Goal: Information Seeking & Learning: Learn about a topic

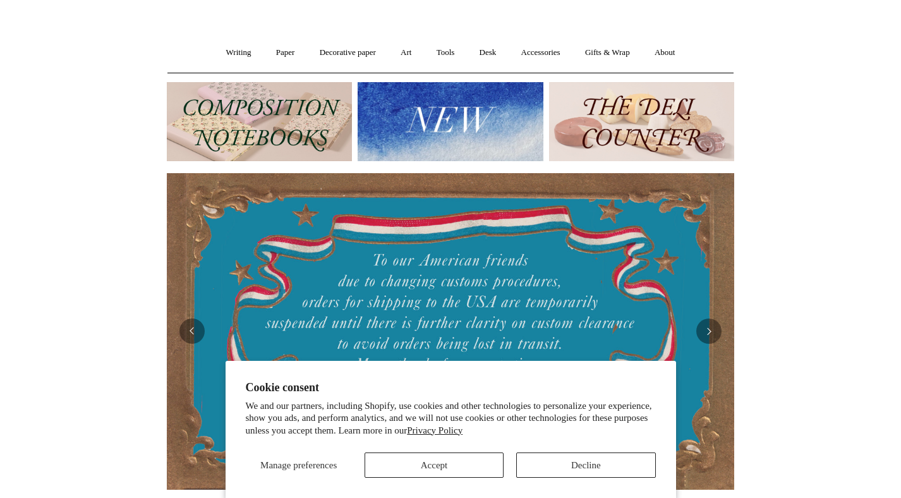
scroll to position [83, 0]
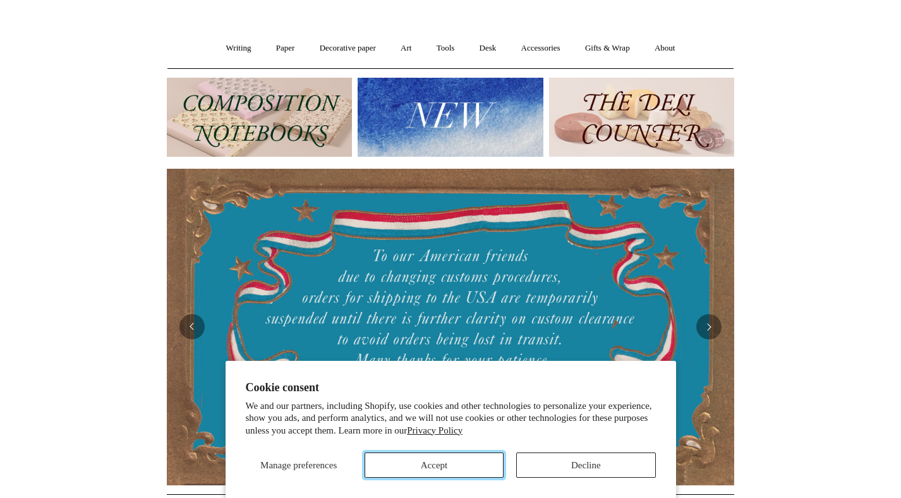
click at [465, 459] on button "Accept" at bounding box center [434, 464] width 139 height 25
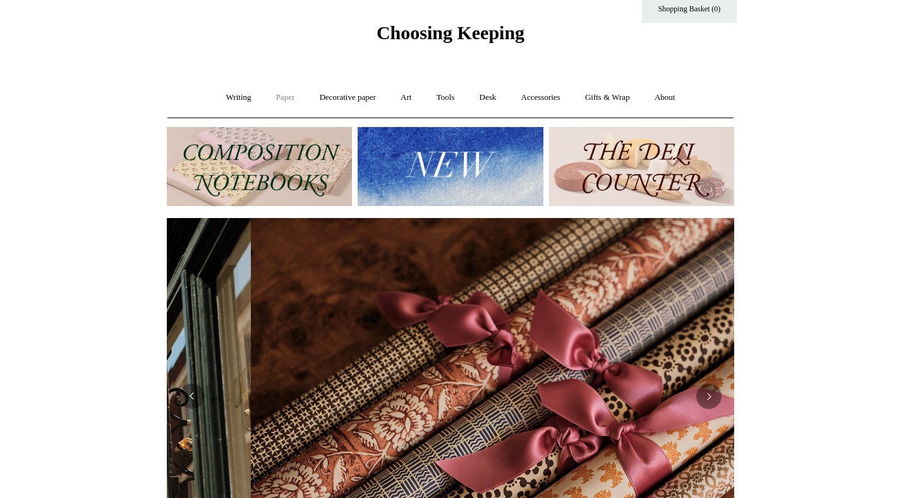
scroll to position [0, 1135]
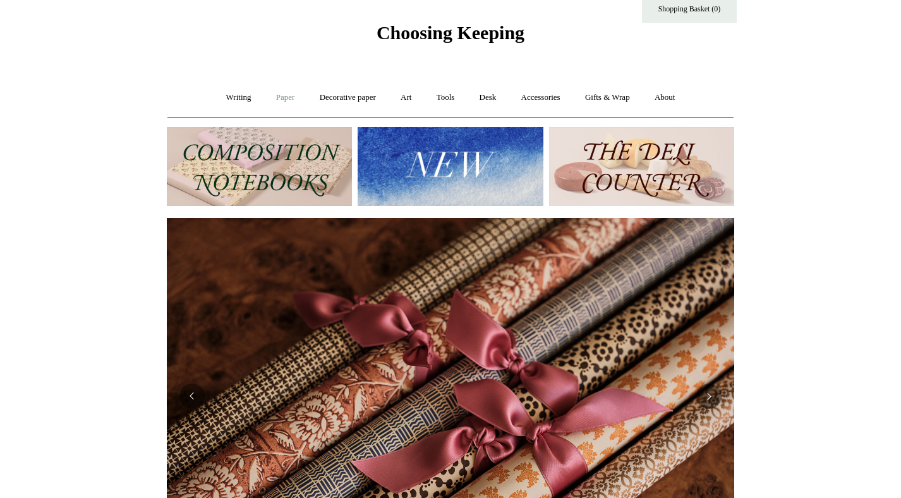
click at [281, 97] on link "Paper +" at bounding box center [286, 97] width 42 height 33
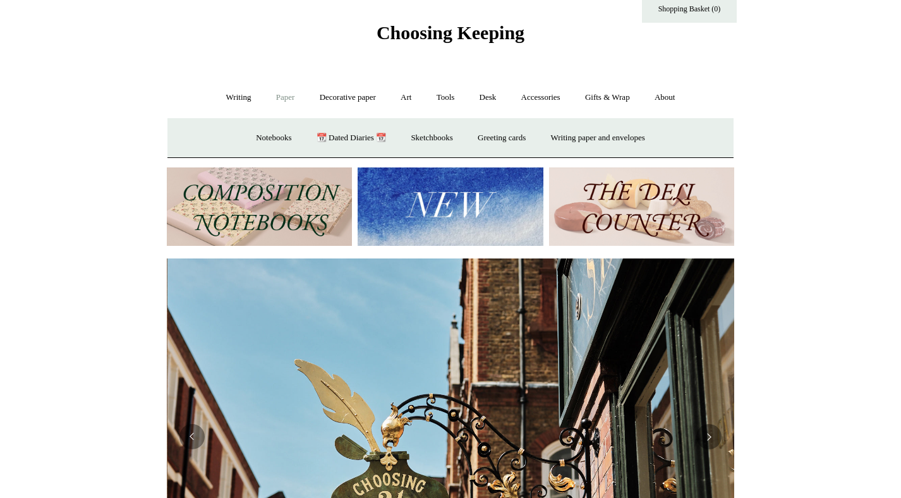
scroll to position [0, 567]
click at [281, 97] on link "Paper -" at bounding box center [286, 97] width 42 height 33
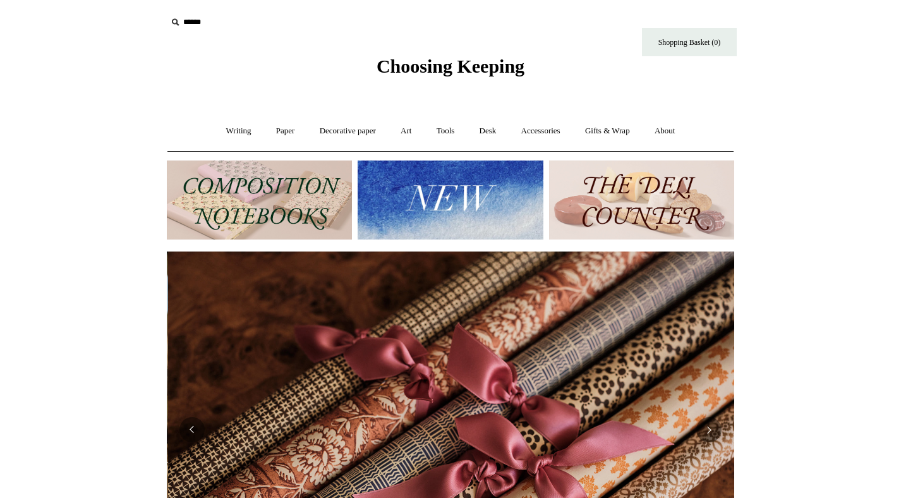
scroll to position [0, 1135]
click at [231, 133] on link "Writing +" at bounding box center [239, 130] width 48 height 33
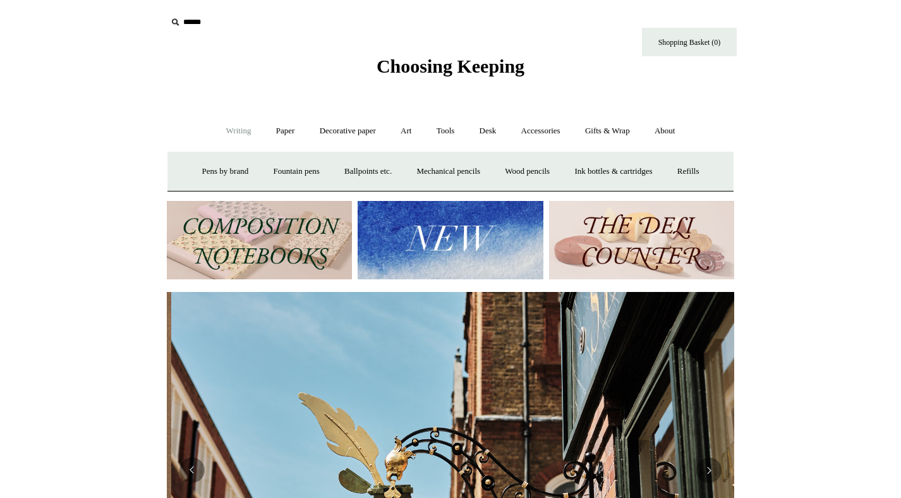
scroll to position [0, 567]
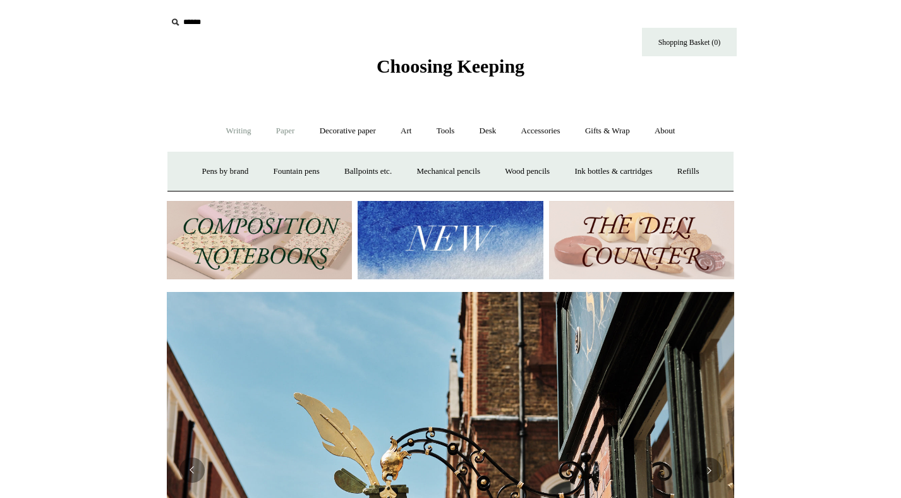
click at [277, 131] on link "Paper +" at bounding box center [286, 130] width 42 height 33
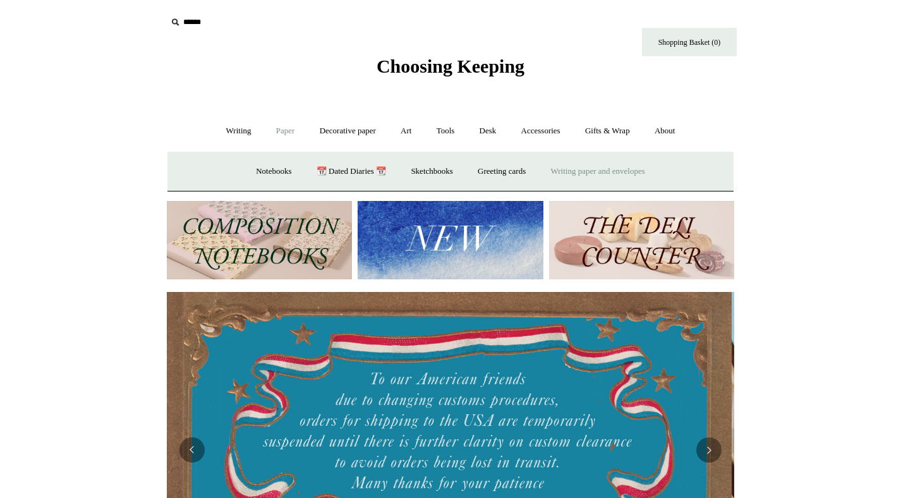
scroll to position [0, 0]
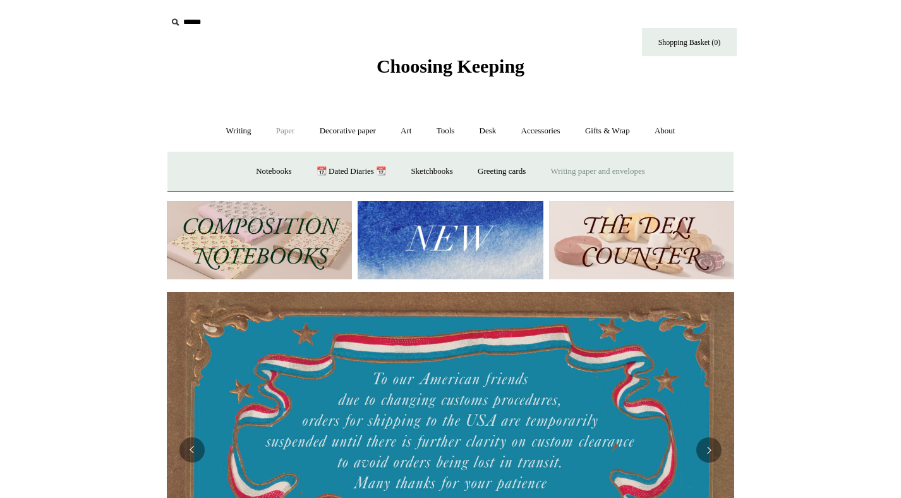
click at [603, 173] on link "Writing paper and envelopes +" at bounding box center [598, 171] width 117 height 33
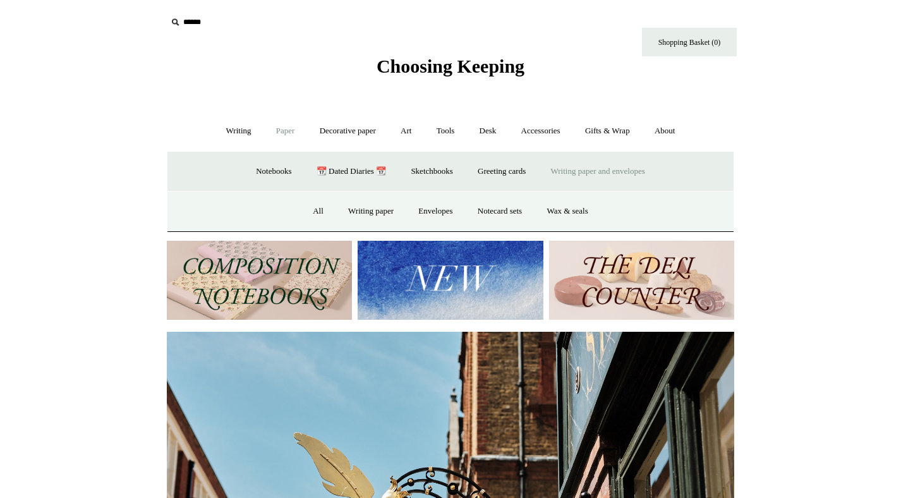
click at [631, 171] on link "Writing paper and envelopes -" at bounding box center [598, 171] width 117 height 33
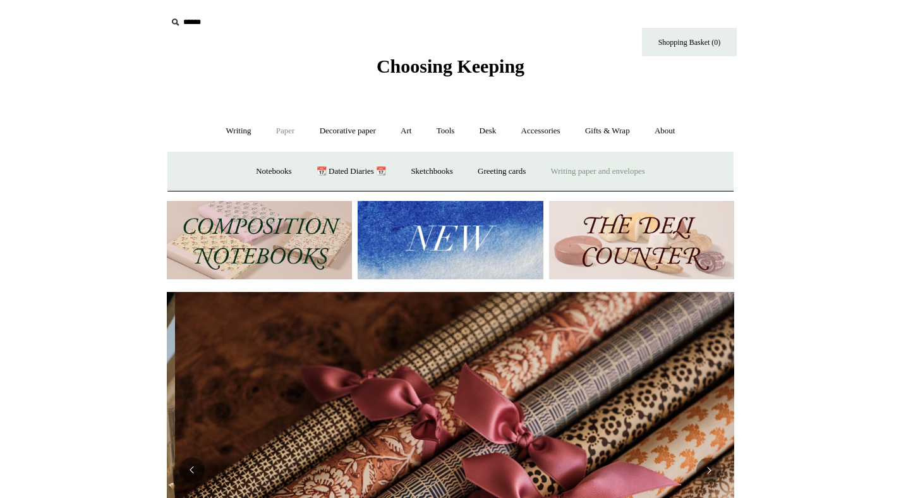
click at [631, 171] on link "Writing paper and envelopes +" at bounding box center [598, 171] width 117 height 33
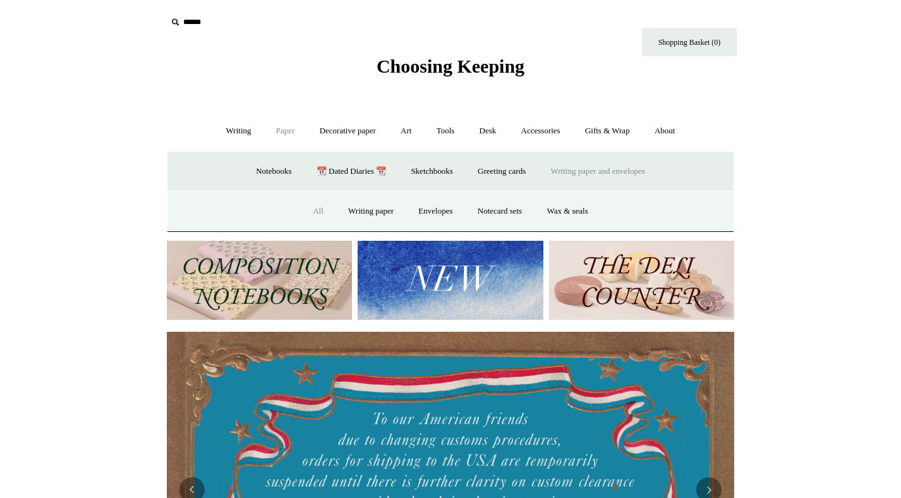
click at [311, 208] on link "All" at bounding box center [317, 211] width 33 height 33
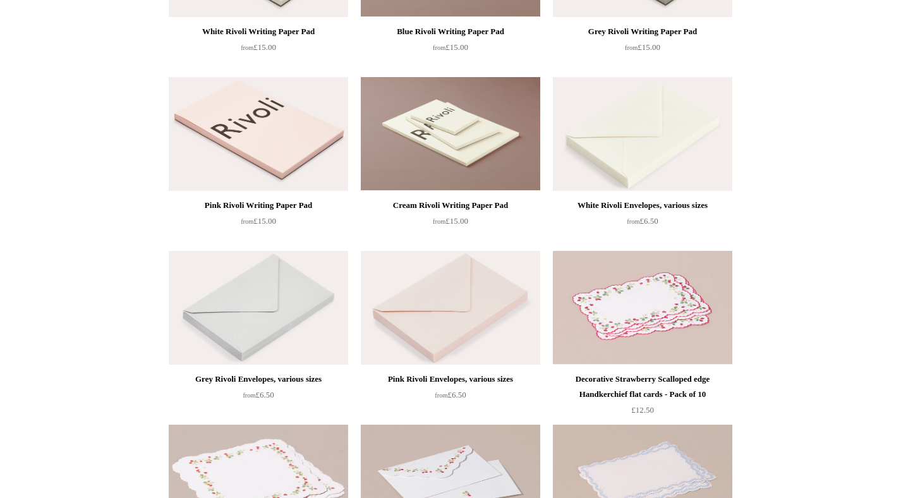
scroll to position [257, 0]
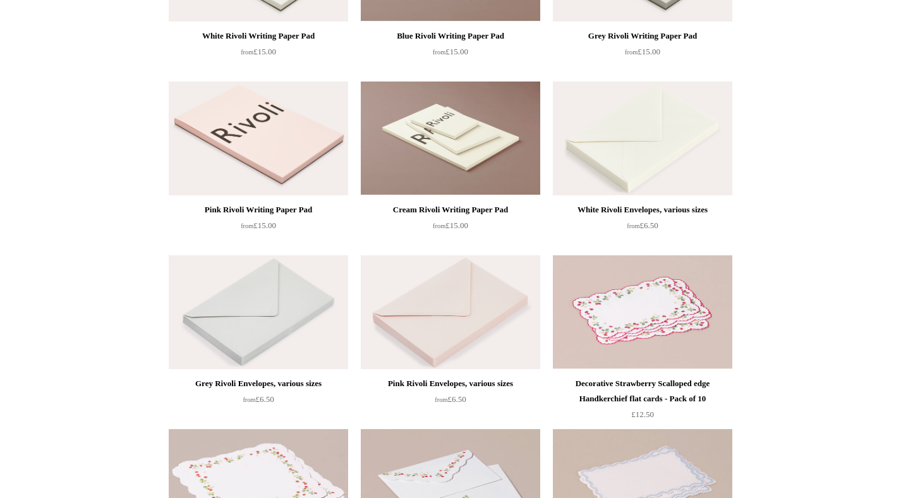
click at [307, 210] on div "Pink Rivoli Writing Paper Pad" at bounding box center [258, 209] width 173 height 15
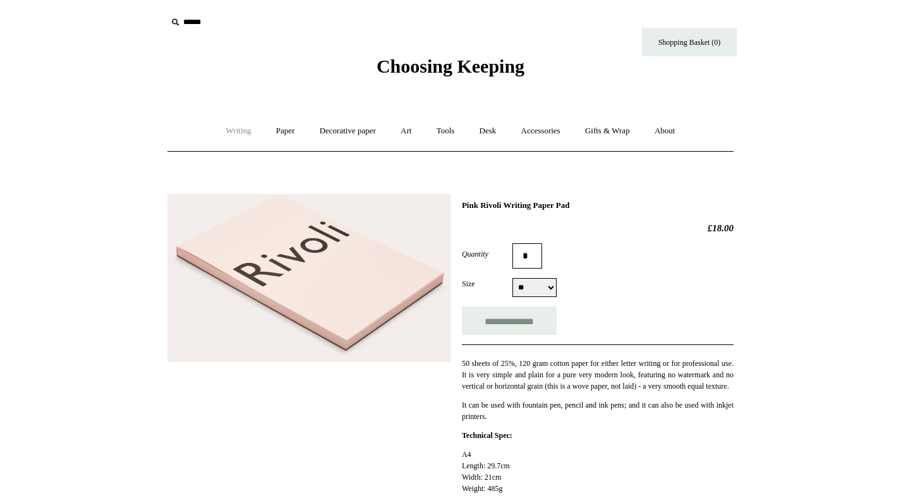
click at [234, 132] on link "Writing +" at bounding box center [239, 130] width 48 height 33
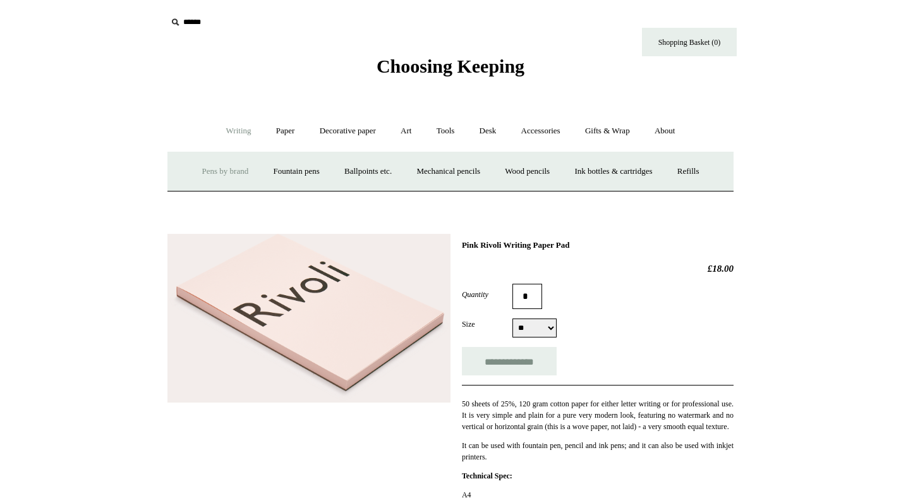
click at [207, 173] on link "Pens by brand +" at bounding box center [225, 171] width 69 height 33
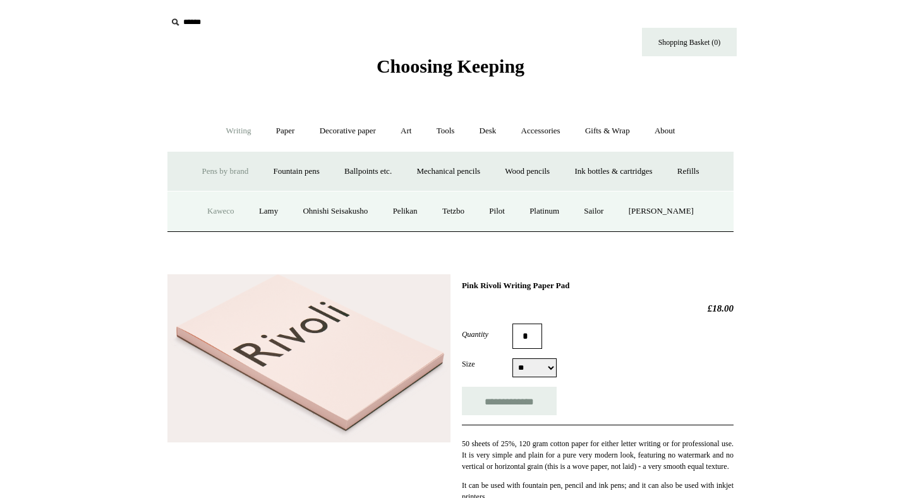
click at [217, 214] on link "Kaweco" at bounding box center [221, 211] width 50 height 33
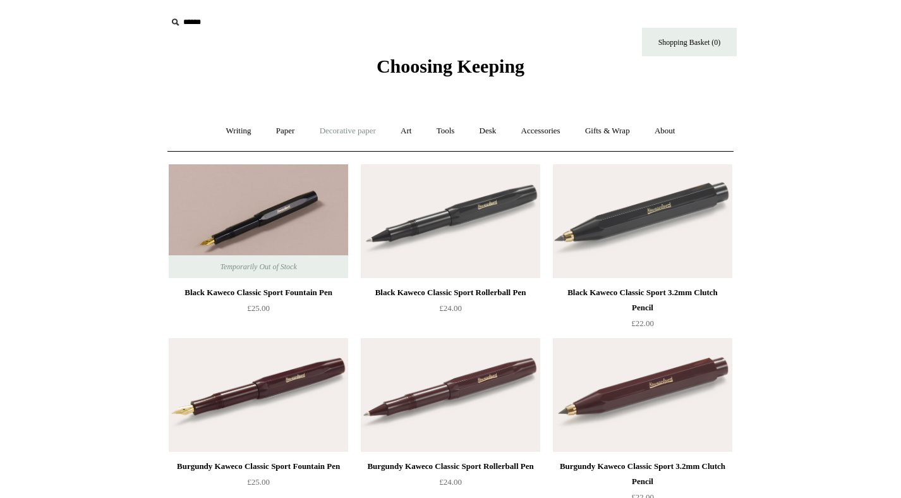
click at [361, 135] on link "Decorative paper +" at bounding box center [347, 130] width 79 height 33
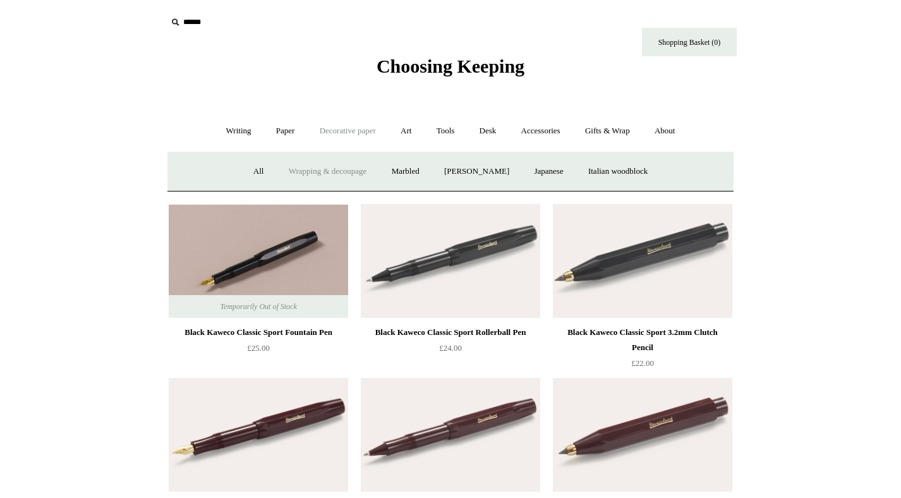
click at [329, 171] on link "Wrapping & decoupage" at bounding box center [327, 171] width 101 height 33
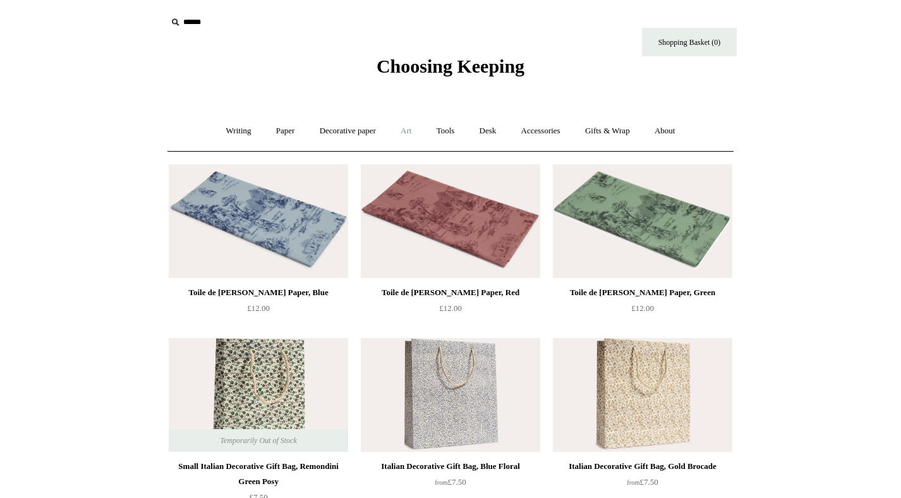
click at [405, 130] on link "Art +" at bounding box center [405, 130] width 33 height 33
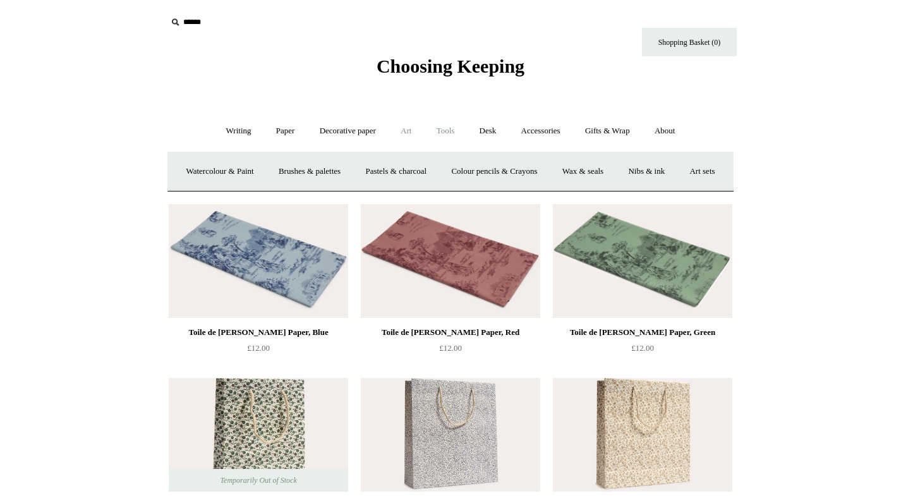
click at [445, 131] on link "Tools +" at bounding box center [445, 130] width 41 height 33
click at [622, 133] on link "Gifts & Wrap +" at bounding box center [608, 130] width 68 height 33
click at [281, 133] on link "Paper +" at bounding box center [286, 130] width 42 height 33
click at [502, 172] on link "Greeting cards +" at bounding box center [501, 171] width 71 height 33
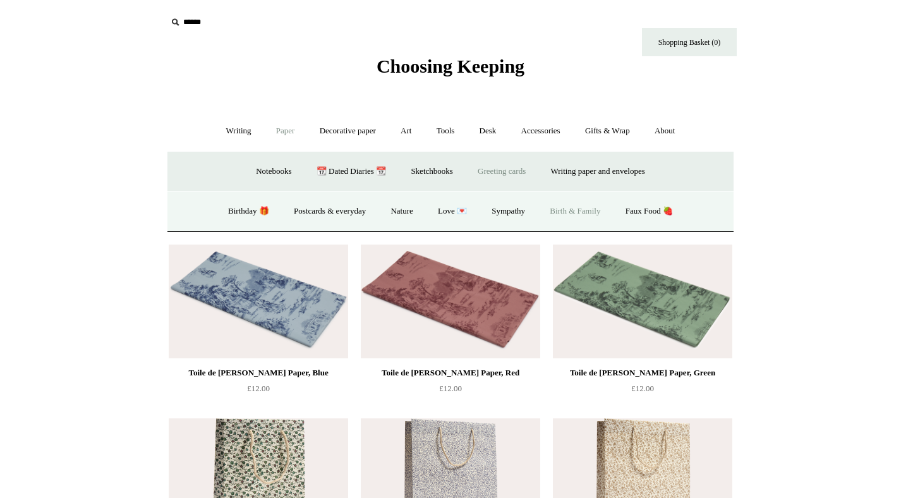
click at [586, 210] on link "Birth & Family" at bounding box center [574, 211] width 73 height 33
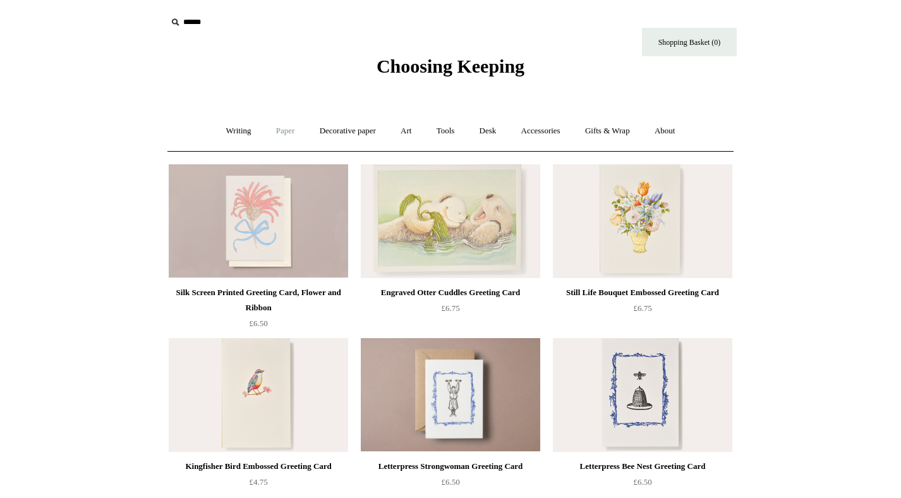
click at [283, 131] on link "Paper +" at bounding box center [286, 130] width 42 height 33
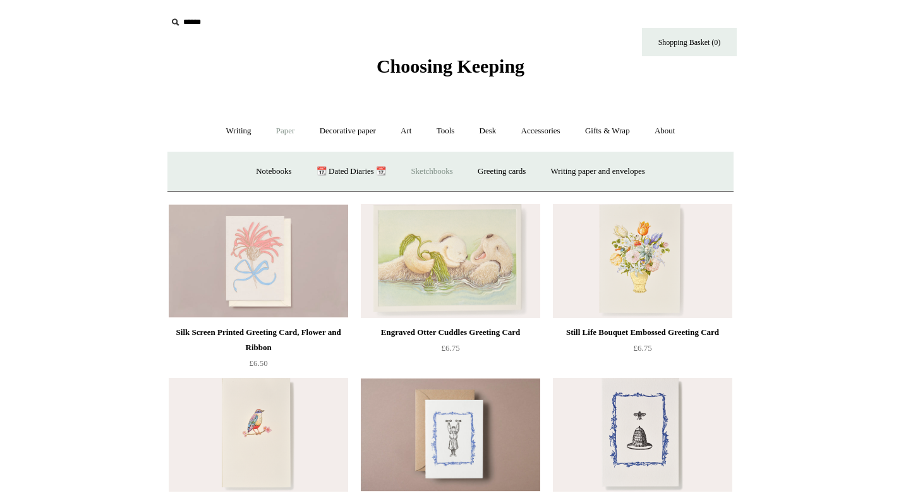
click at [438, 171] on link "Sketchbooks +" at bounding box center [431, 171] width 64 height 33
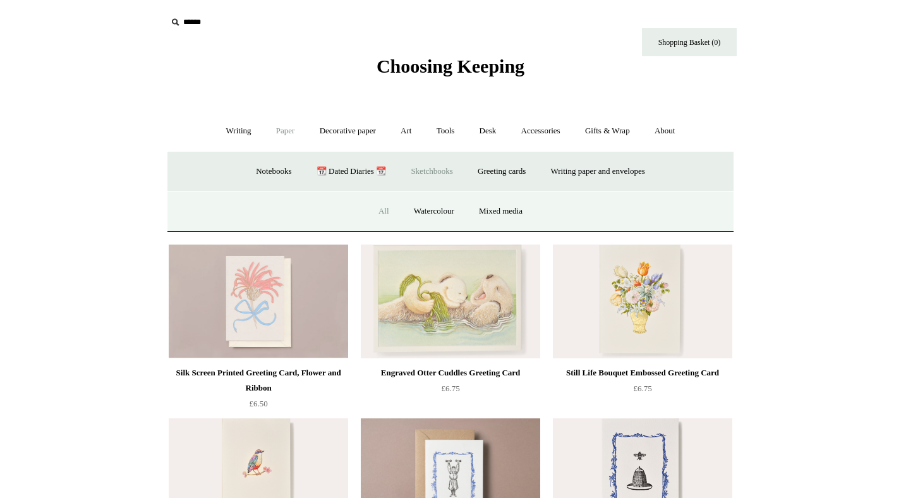
click at [378, 210] on link "All" at bounding box center [383, 211] width 33 height 33
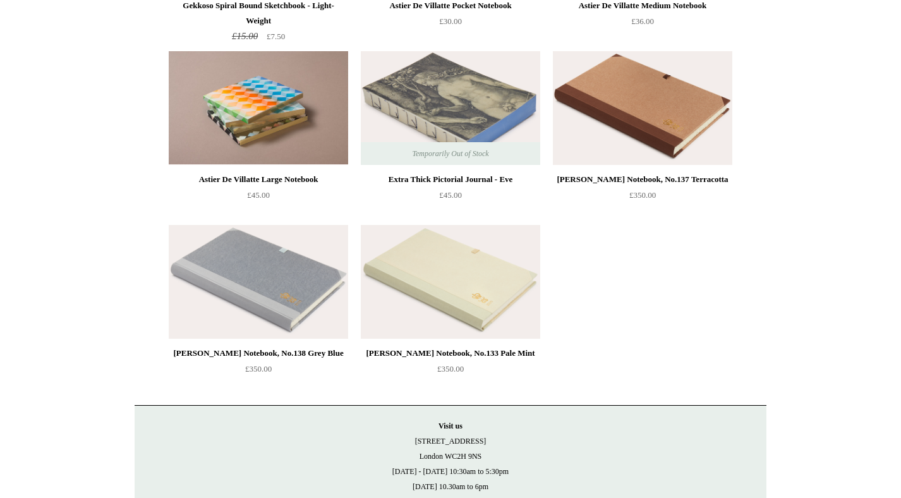
scroll to position [1681, 0]
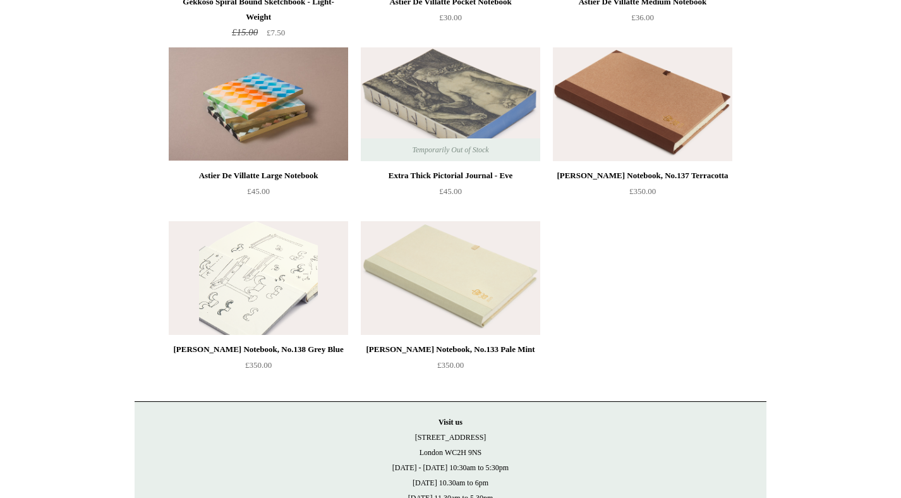
click at [289, 267] on img at bounding box center [258, 278] width 179 height 114
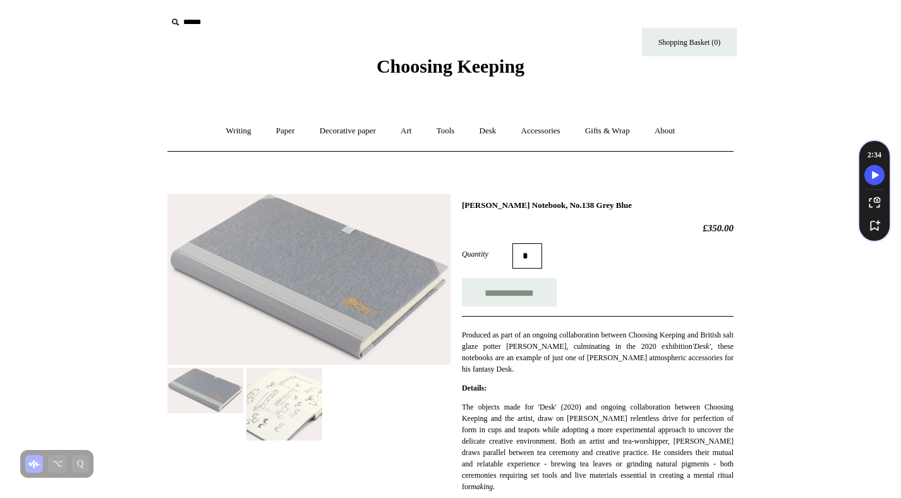
click at [286, 399] on img at bounding box center [284, 404] width 76 height 73
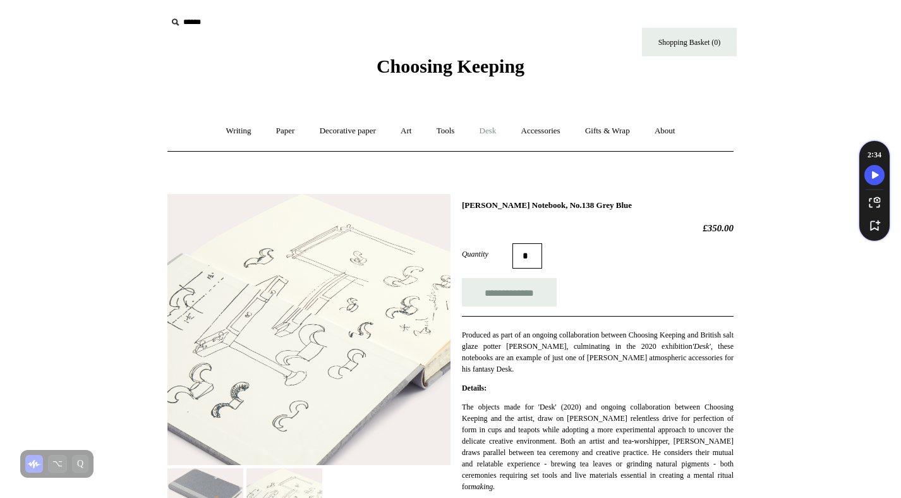
click at [490, 132] on link "Desk +" at bounding box center [488, 130] width 40 height 33
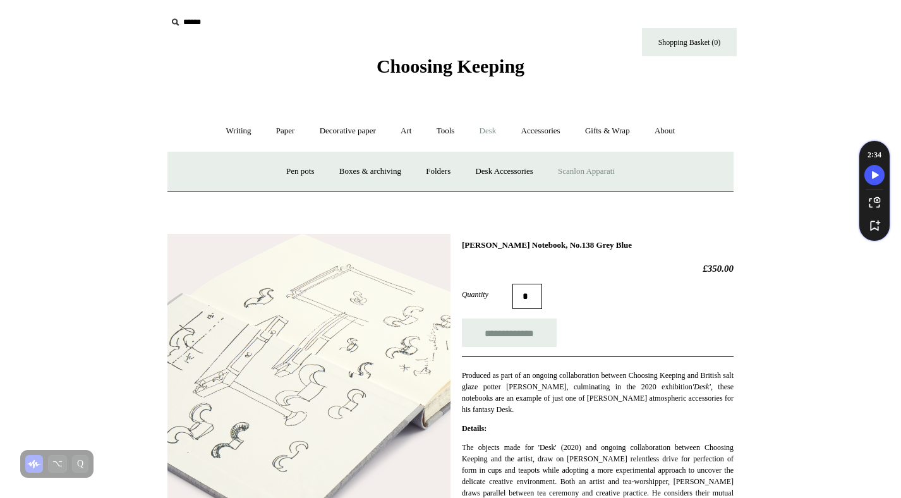
click at [588, 167] on link "Scanlon Apparati" at bounding box center [587, 171] width 80 height 33
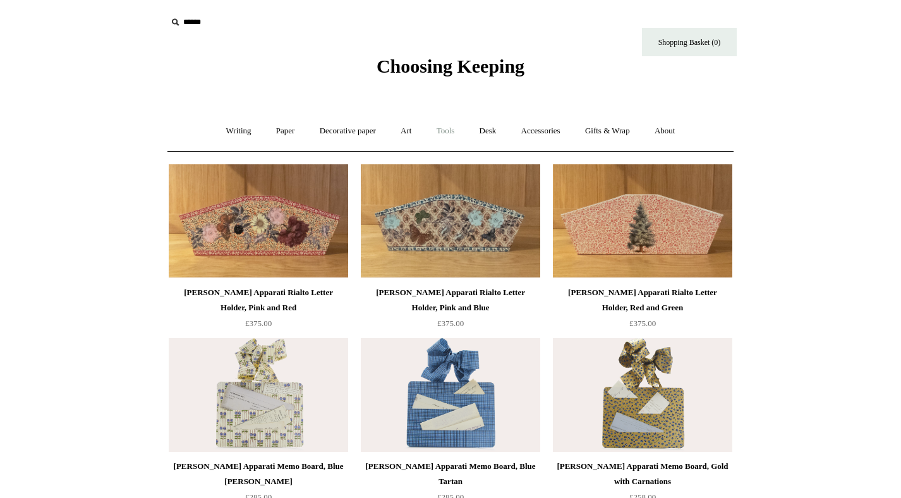
click at [449, 131] on link "Tools +" at bounding box center [445, 130] width 41 height 33
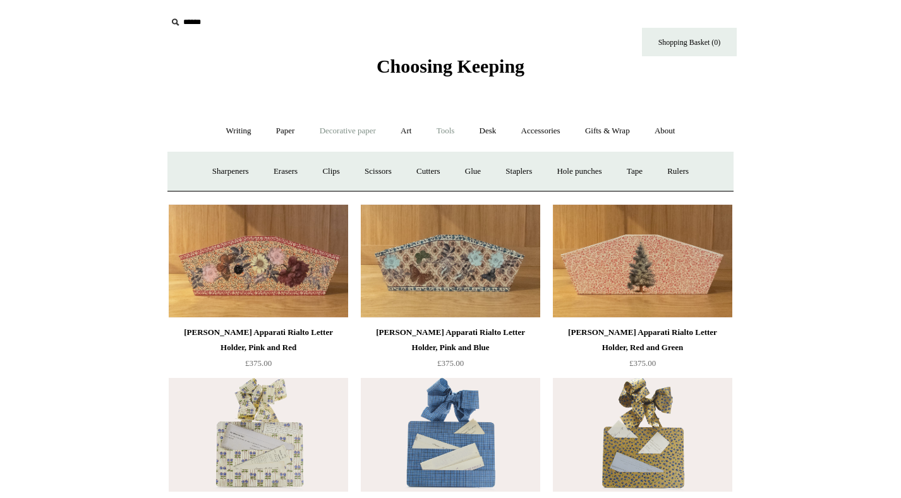
click at [359, 134] on link "Decorative paper +" at bounding box center [347, 130] width 79 height 33
click at [333, 171] on link "Wrapping & decoupage" at bounding box center [327, 171] width 101 height 33
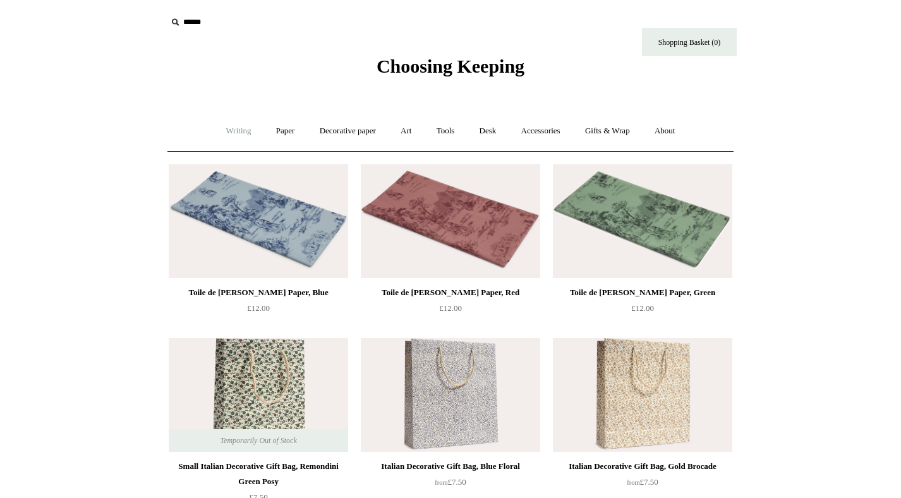
click at [227, 128] on link "Writing +" at bounding box center [239, 130] width 48 height 33
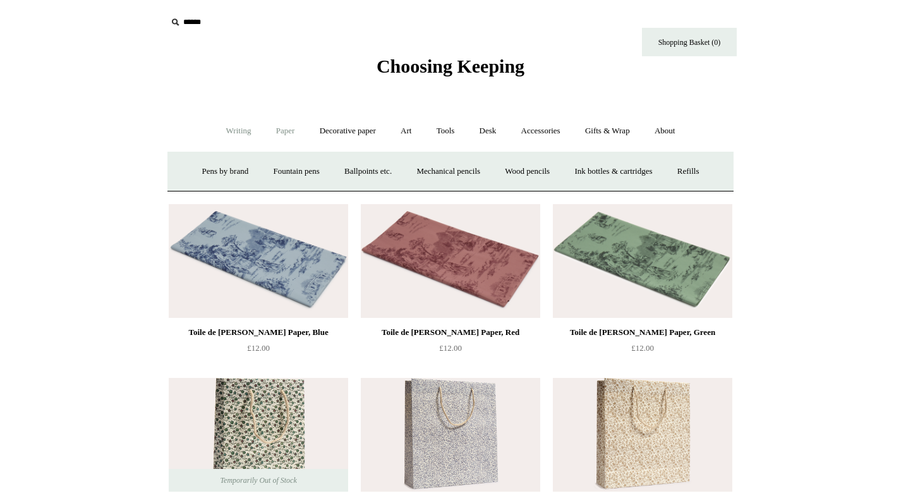
click at [273, 136] on link "Paper +" at bounding box center [286, 130] width 42 height 33
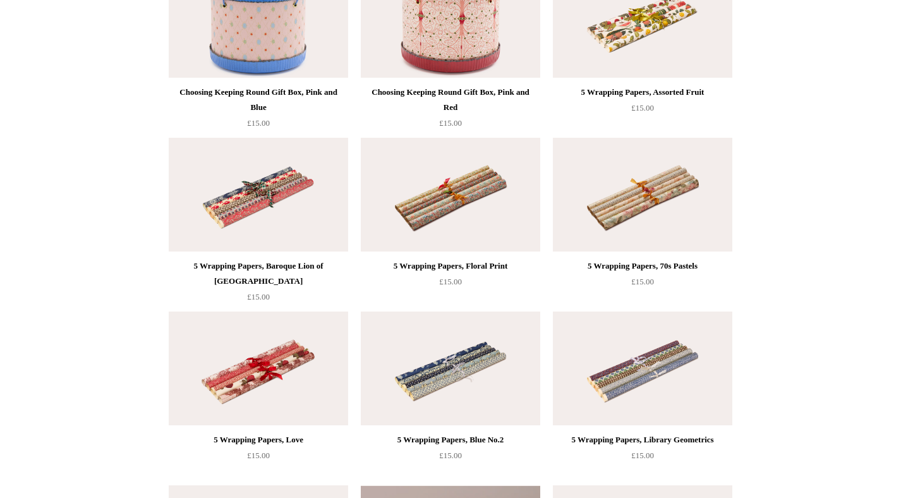
scroll to position [590, 0]
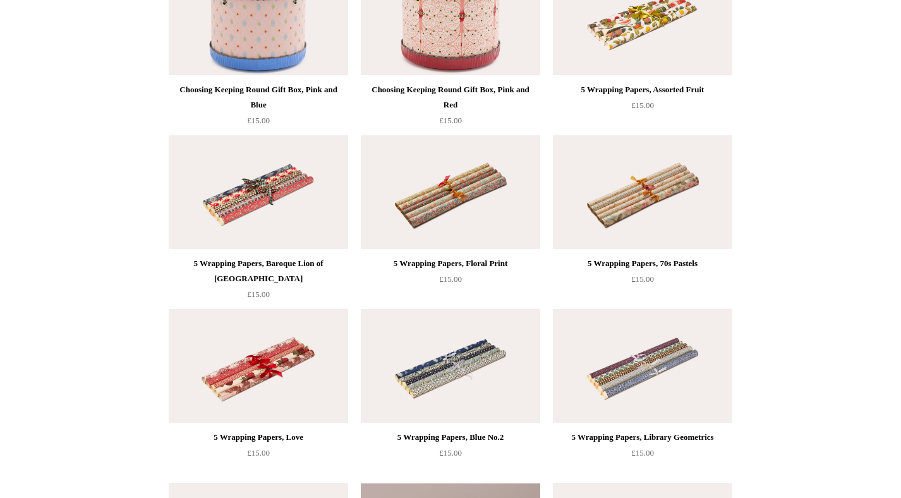
click at [303, 264] on div "5 Wrapping Papers, Baroque Lion of [GEOGRAPHIC_DATA]" at bounding box center [258, 271] width 173 height 30
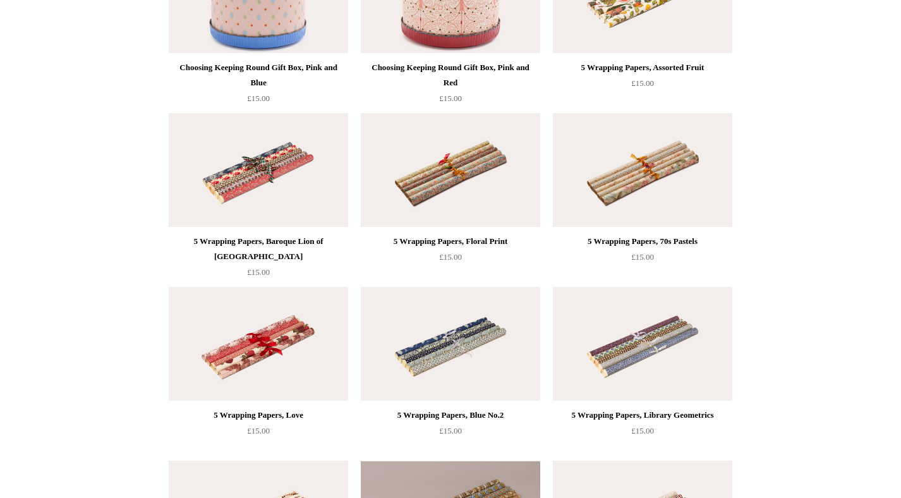
scroll to position [615, 0]
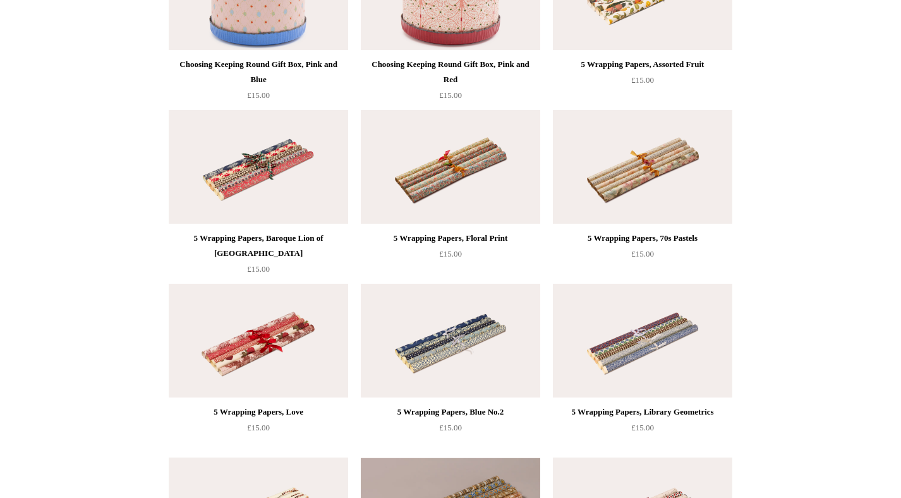
click at [430, 196] on img at bounding box center [450, 167] width 179 height 114
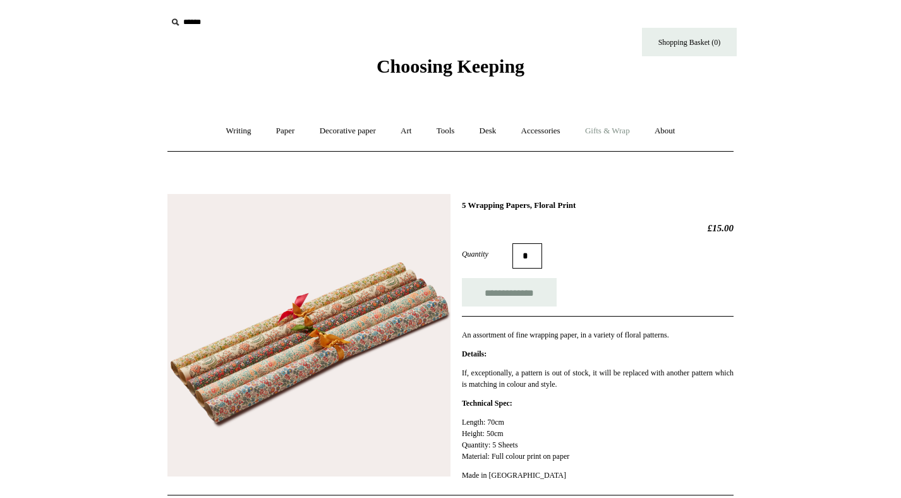
click at [609, 132] on link "Gifts & Wrap +" at bounding box center [608, 130] width 68 height 33
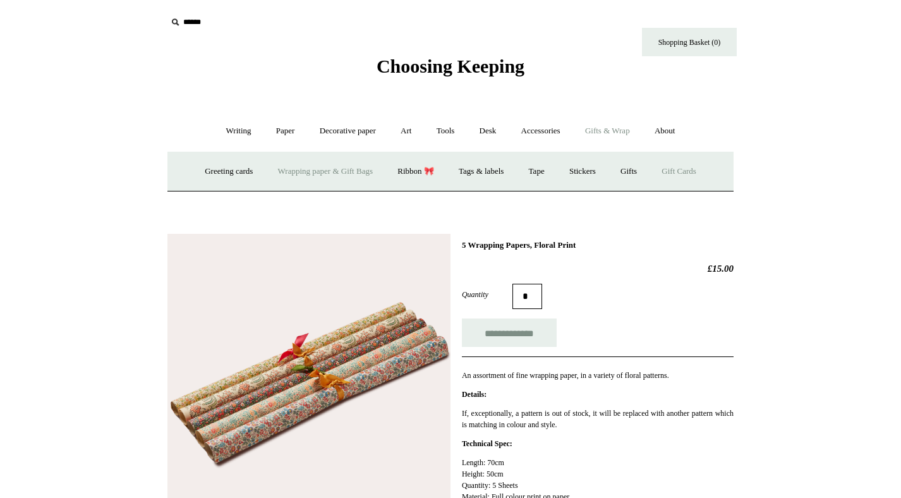
click at [691, 170] on link "Gift Cards" at bounding box center [678, 171] width 57 height 33
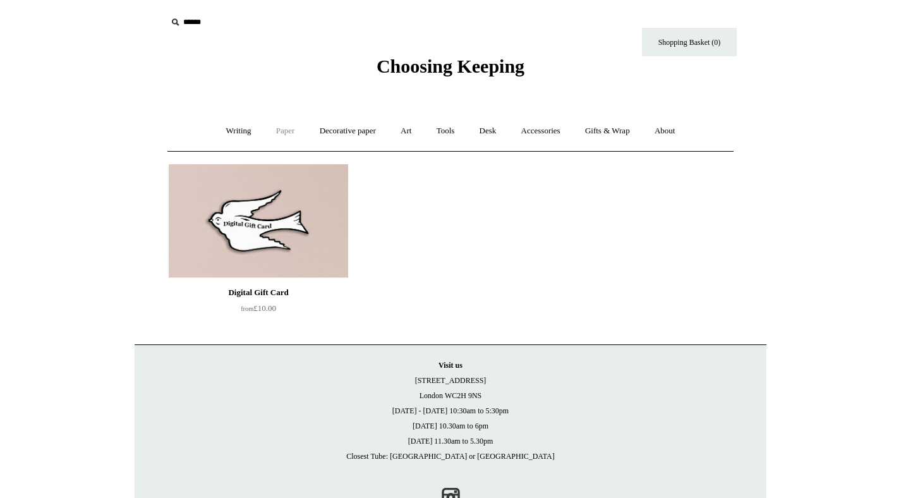
click at [280, 130] on link "Paper +" at bounding box center [286, 130] width 42 height 33
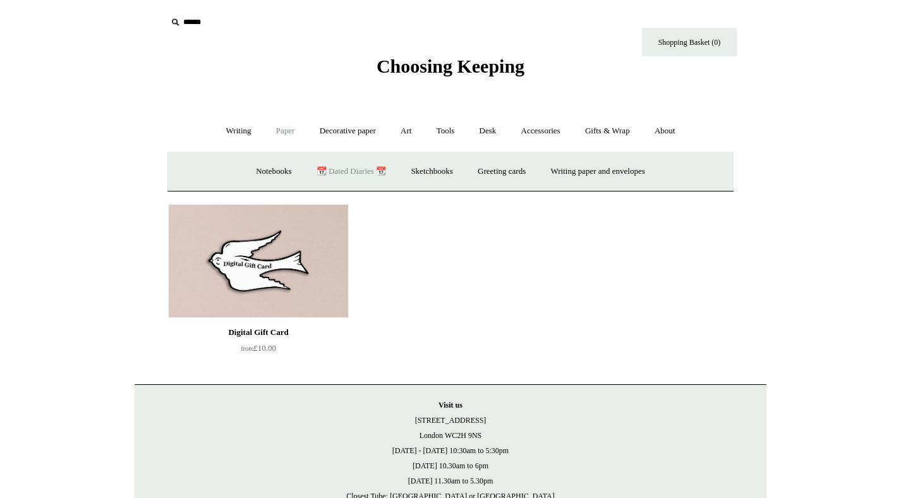
click at [349, 170] on link "📆 Dated Diaries 📆" at bounding box center [351, 171] width 92 height 33
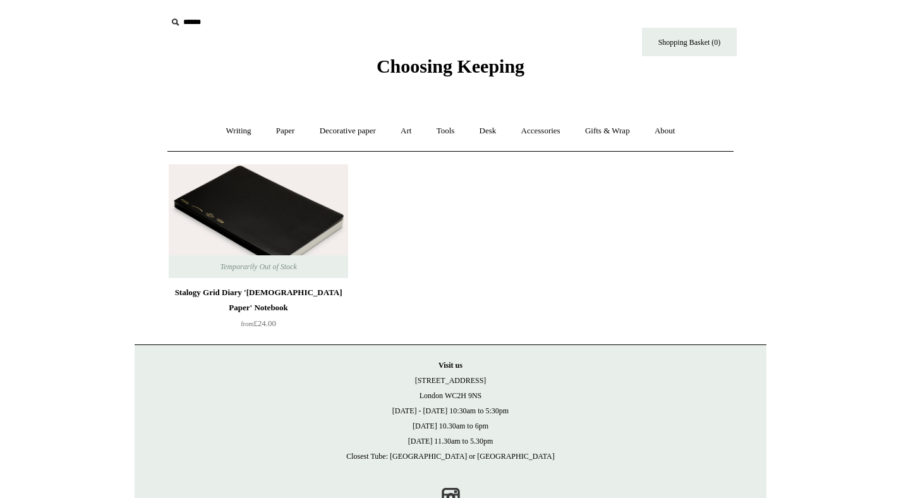
click at [265, 232] on img at bounding box center [258, 221] width 179 height 114
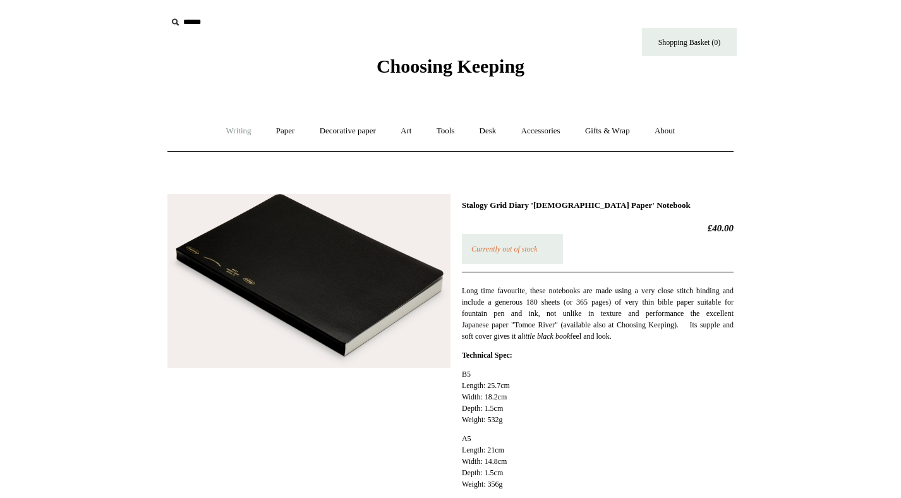
click at [232, 133] on link "Writing +" at bounding box center [239, 130] width 48 height 33
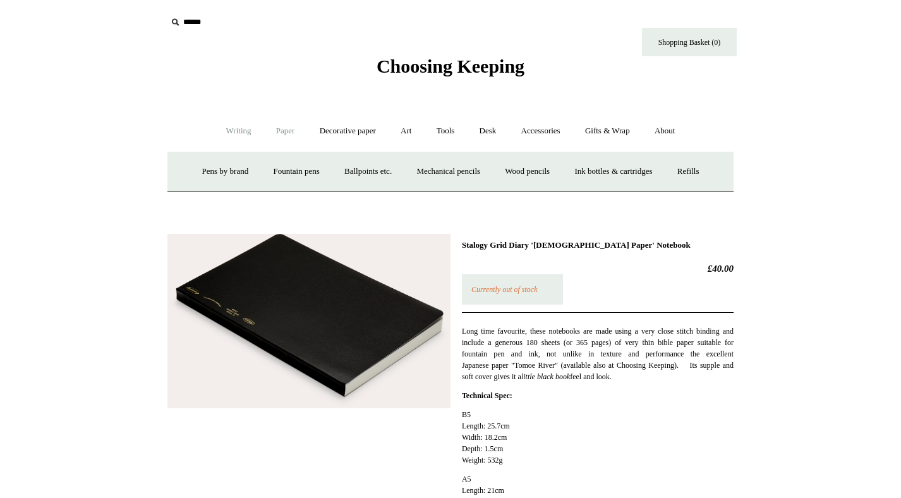
click at [290, 134] on link "Paper +" at bounding box center [286, 130] width 42 height 33
click at [271, 170] on link "Notebooks +" at bounding box center [274, 171] width 58 height 33
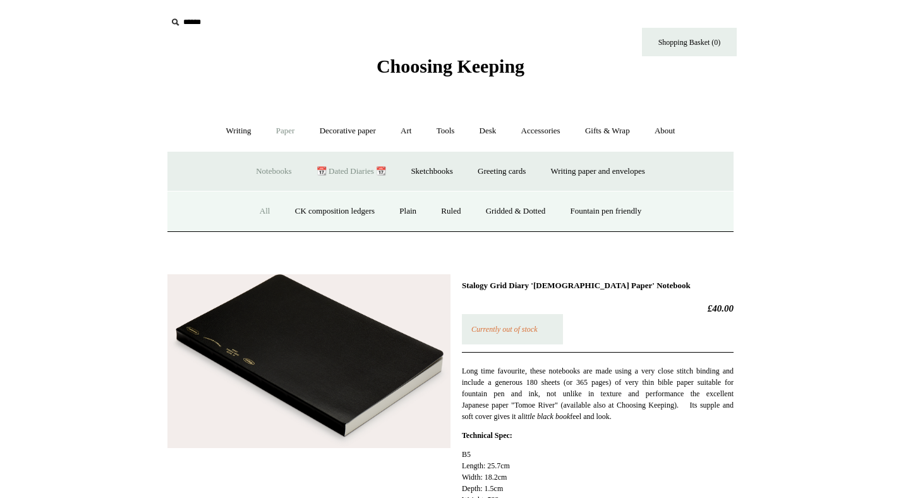
click at [254, 210] on link "All" at bounding box center [264, 211] width 33 height 33
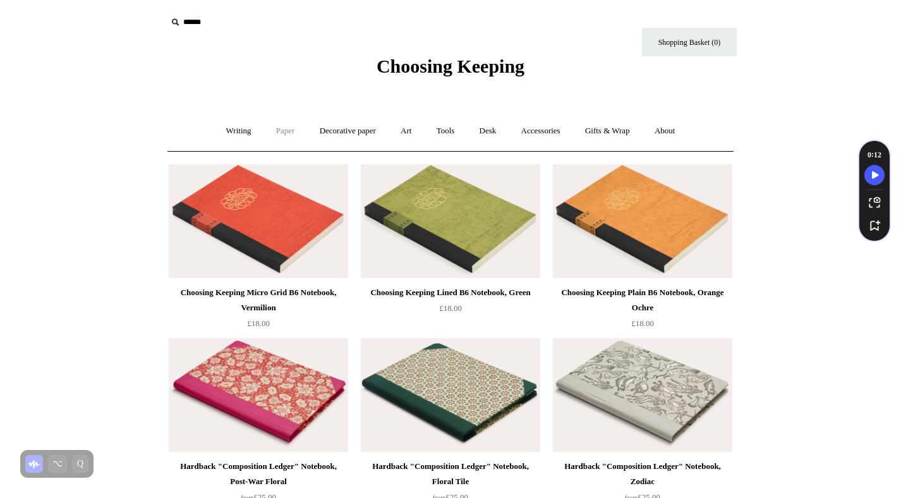
click at [280, 132] on link "Paper +" at bounding box center [286, 130] width 42 height 33
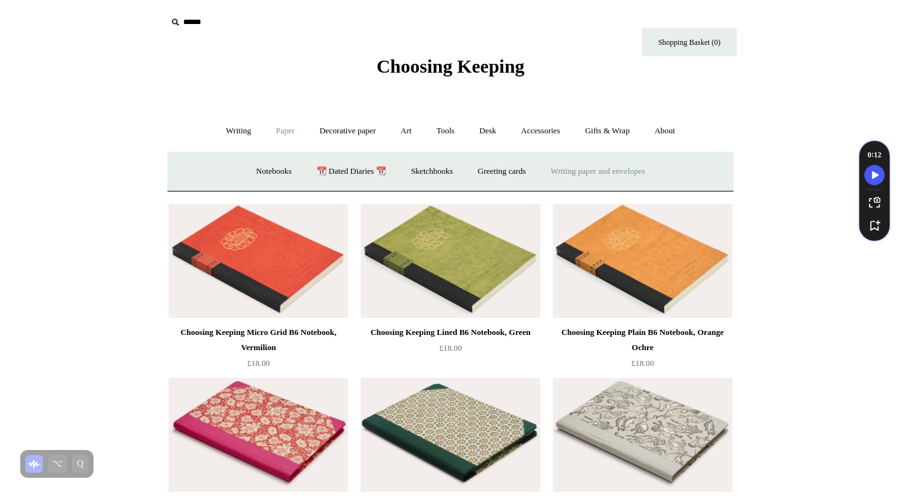
click at [579, 172] on link "Writing paper and envelopes +" at bounding box center [598, 171] width 117 height 33
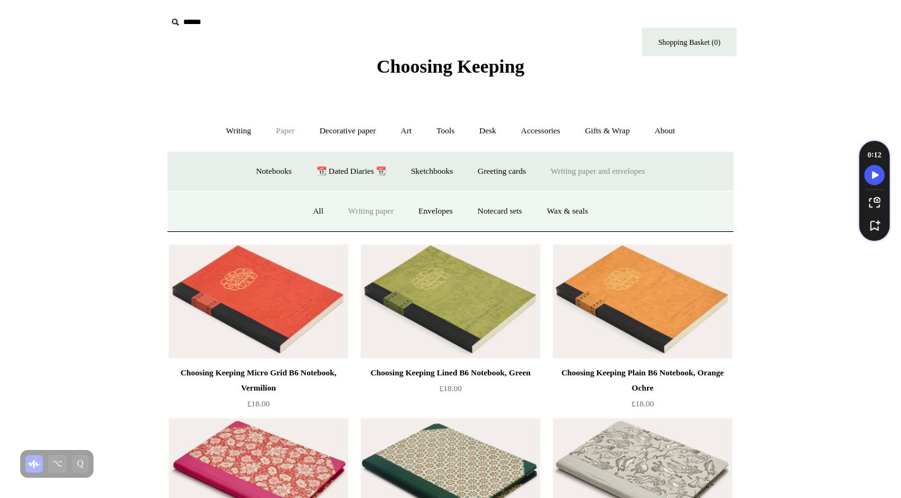
click at [371, 216] on link "Writing paper" at bounding box center [371, 211] width 68 height 33
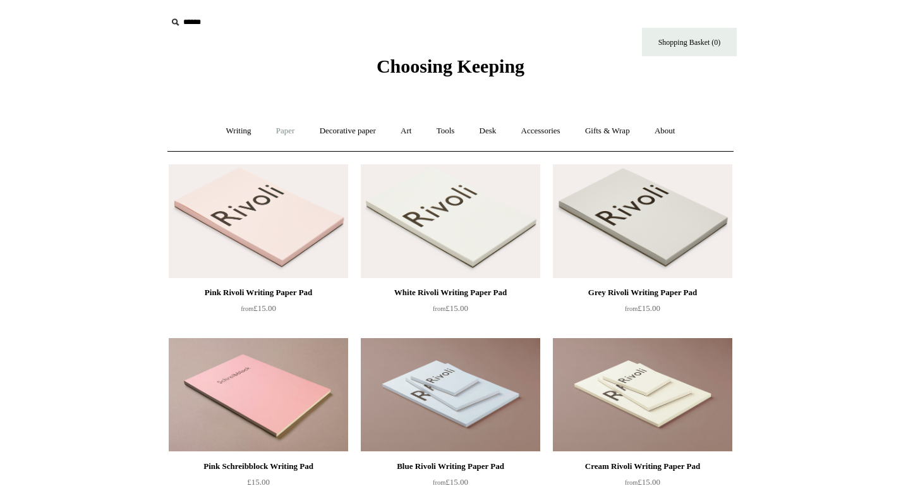
click at [285, 130] on link "Paper +" at bounding box center [286, 130] width 42 height 33
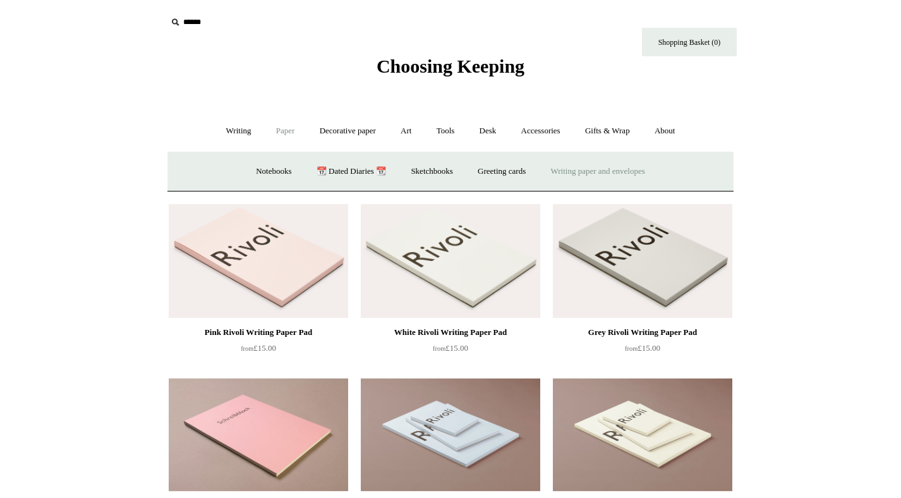
click at [582, 171] on link "Writing paper and envelopes +" at bounding box center [598, 171] width 117 height 33
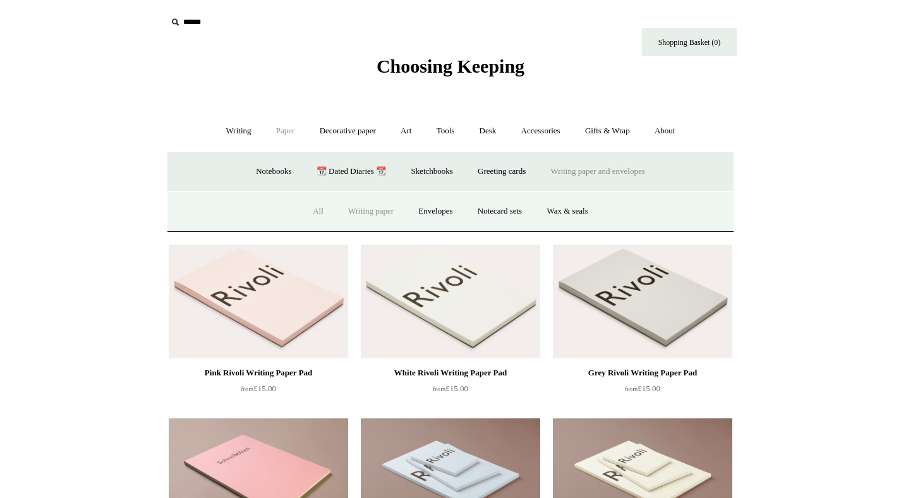
click at [308, 206] on link "All" at bounding box center [317, 211] width 33 height 33
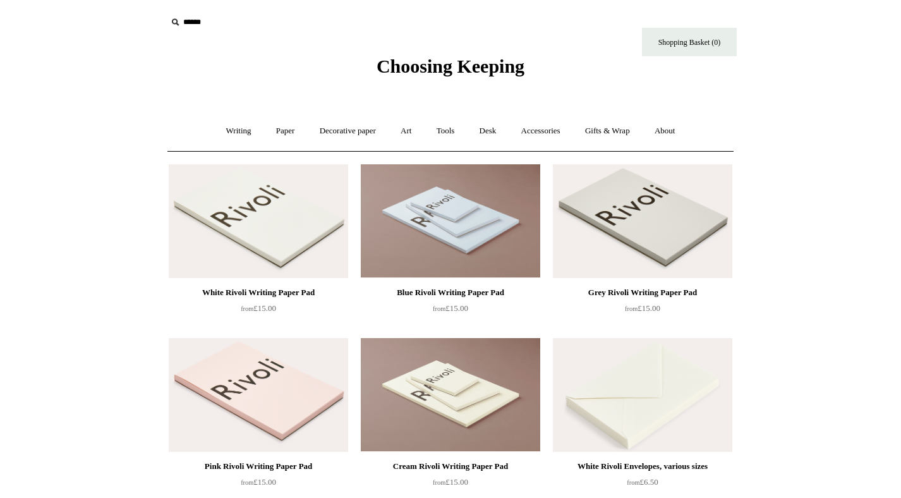
click at [639, 228] on img at bounding box center [642, 221] width 179 height 114
click at [174, 22] on icon at bounding box center [175, 22] width 14 height 14
click at [188, 30] on input "text" at bounding box center [244, 22] width 155 height 23
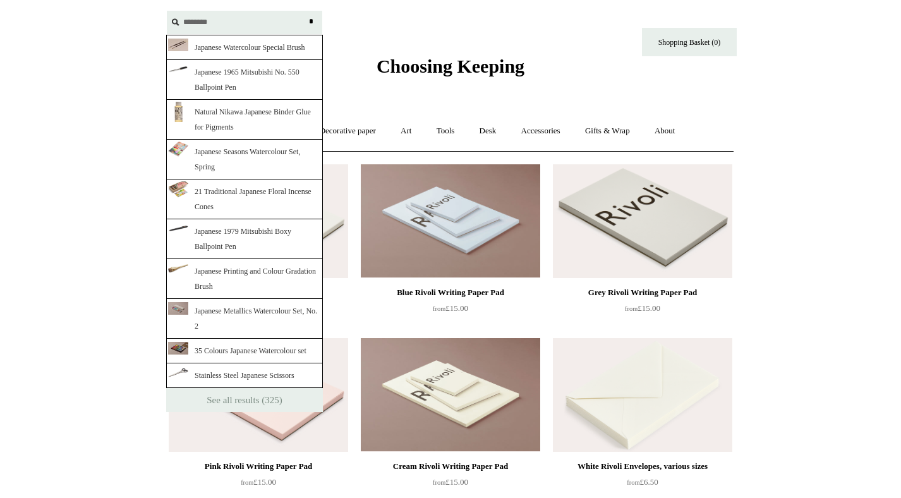
type input "********"
click at [246, 151] on link "Japanese Seasons Watercolour Set, Spring" at bounding box center [244, 160] width 157 height 40
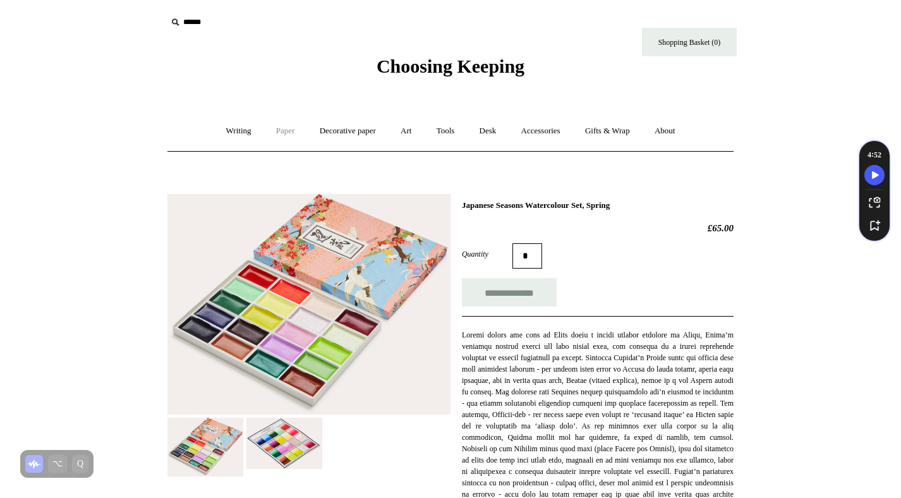
click at [277, 129] on link "Paper +" at bounding box center [286, 130] width 42 height 33
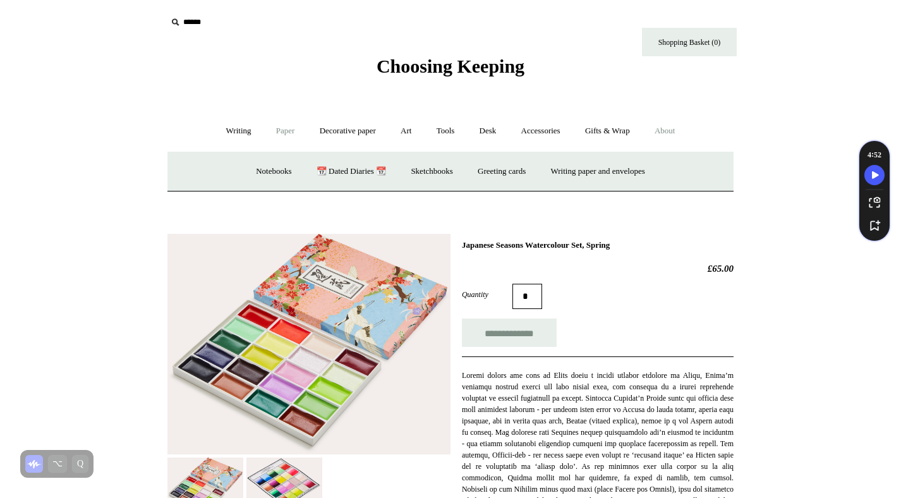
click at [676, 129] on link "About +" at bounding box center [665, 130] width 44 height 33
